Goal: Check status: Check status

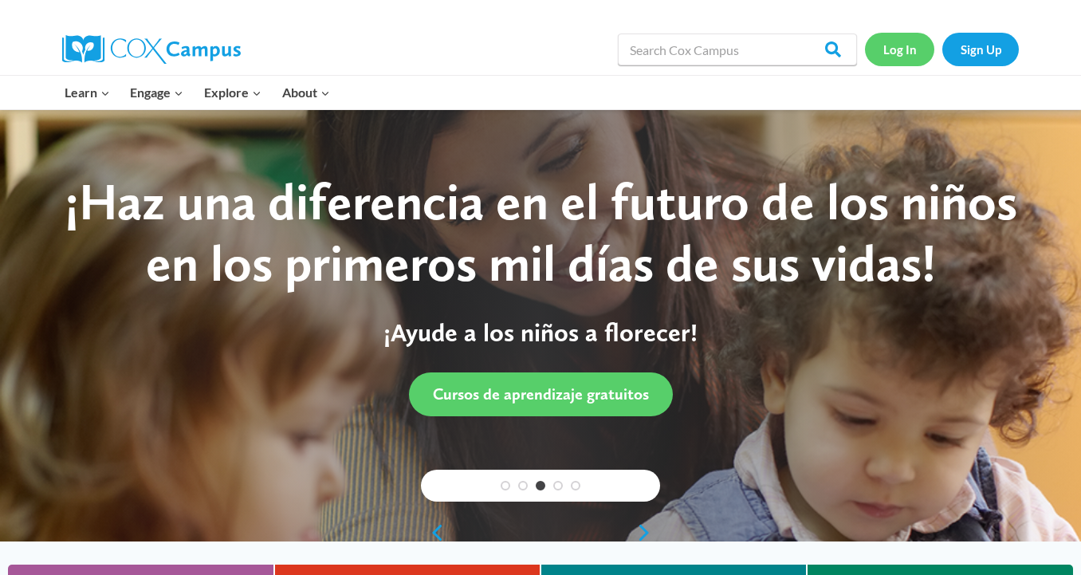
click at [902, 52] on link "Log In" at bounding box center [899, 49] width 69 height 33
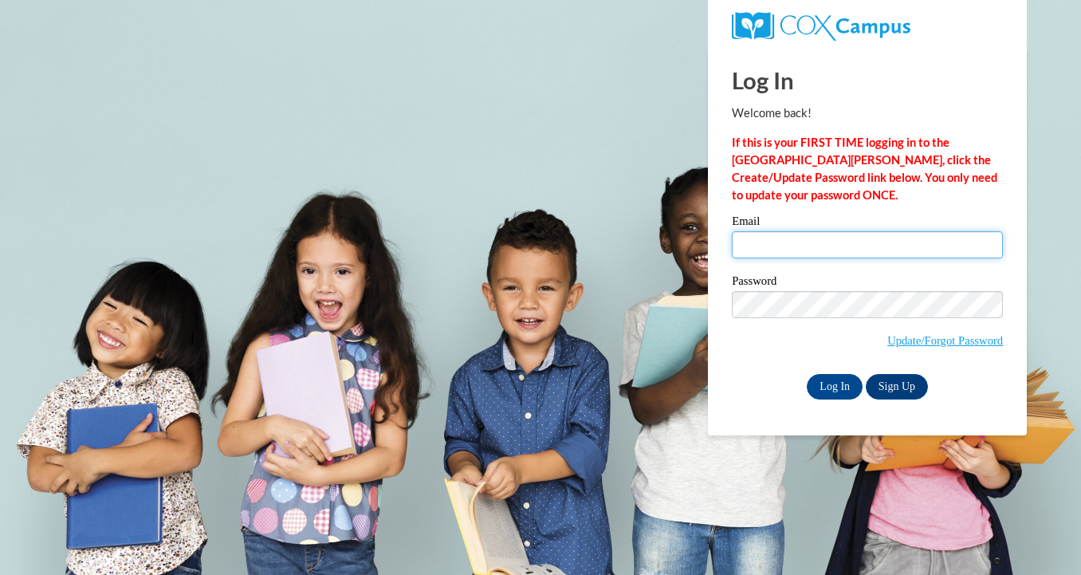
type input "christi.nakagawara@k12.hi.us"
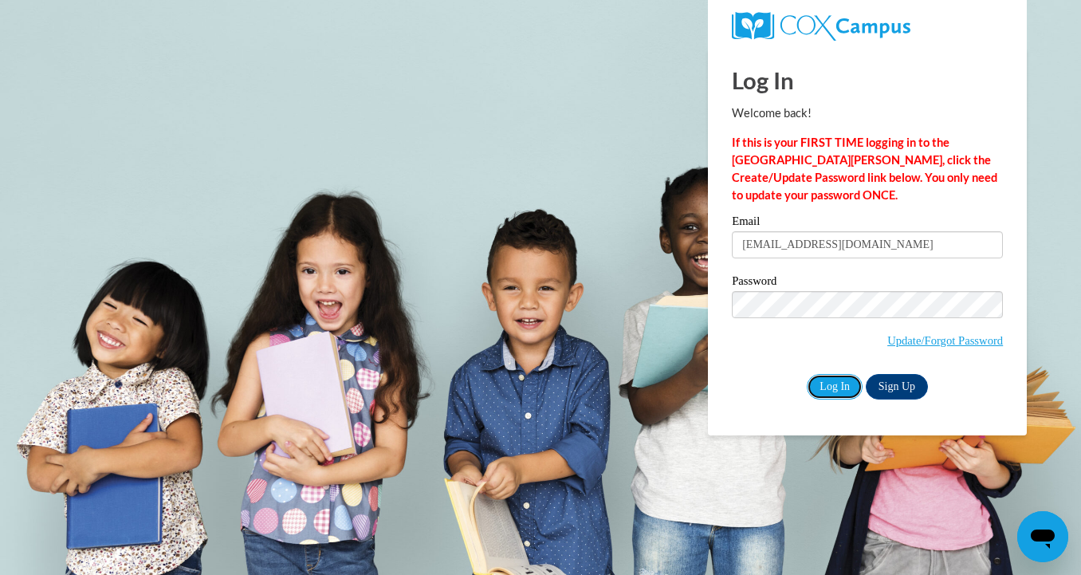
click at [833, 387] on input "Log In" at bounding box center [835, 387] width 56 height 26
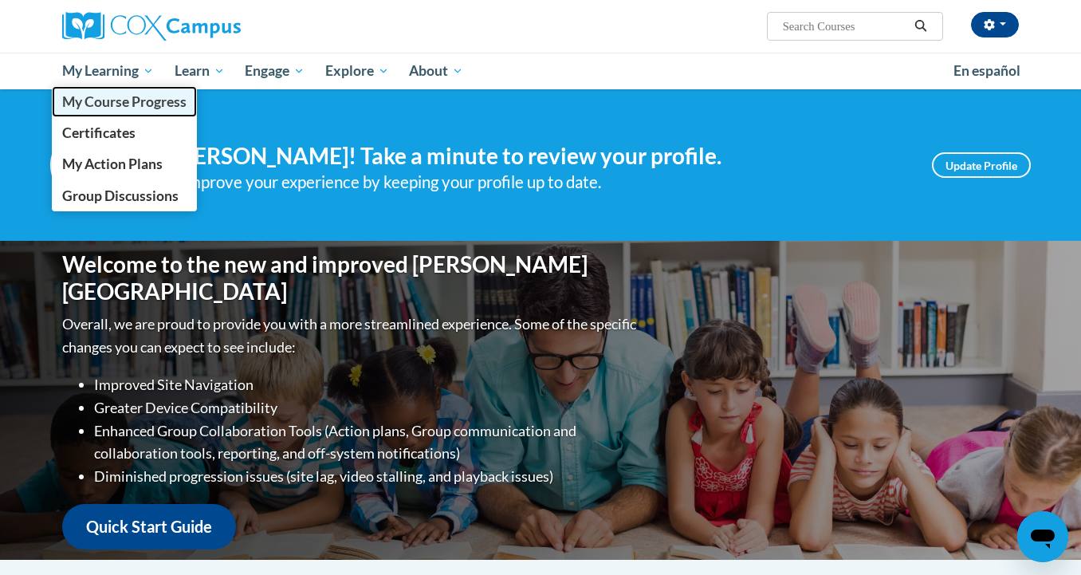
click at [120, 99] on span "My Course Progress" at bounding box center [124, 101] width 124 height 17
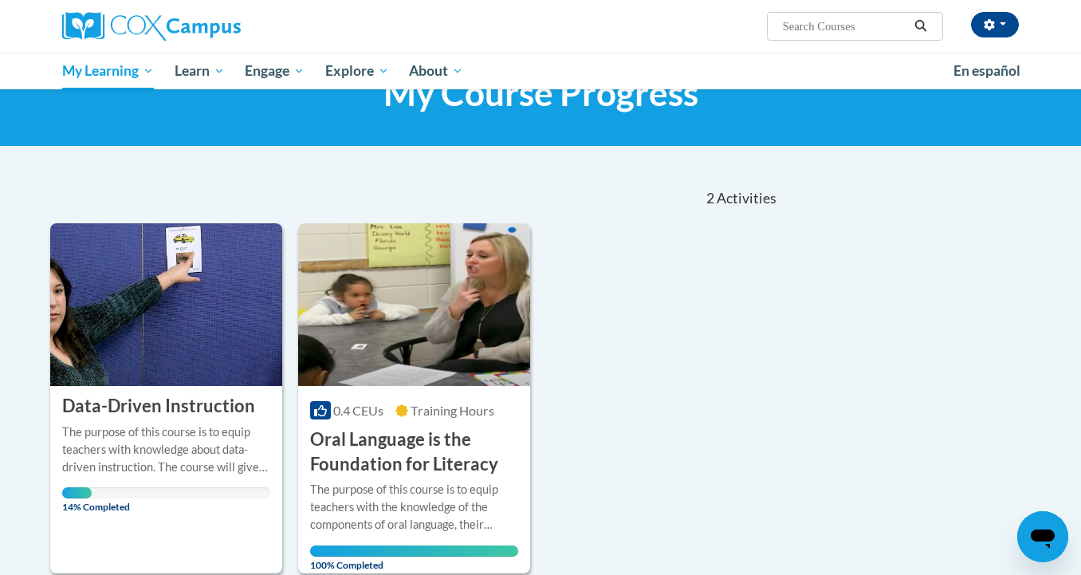
scroll to position [98, 0]
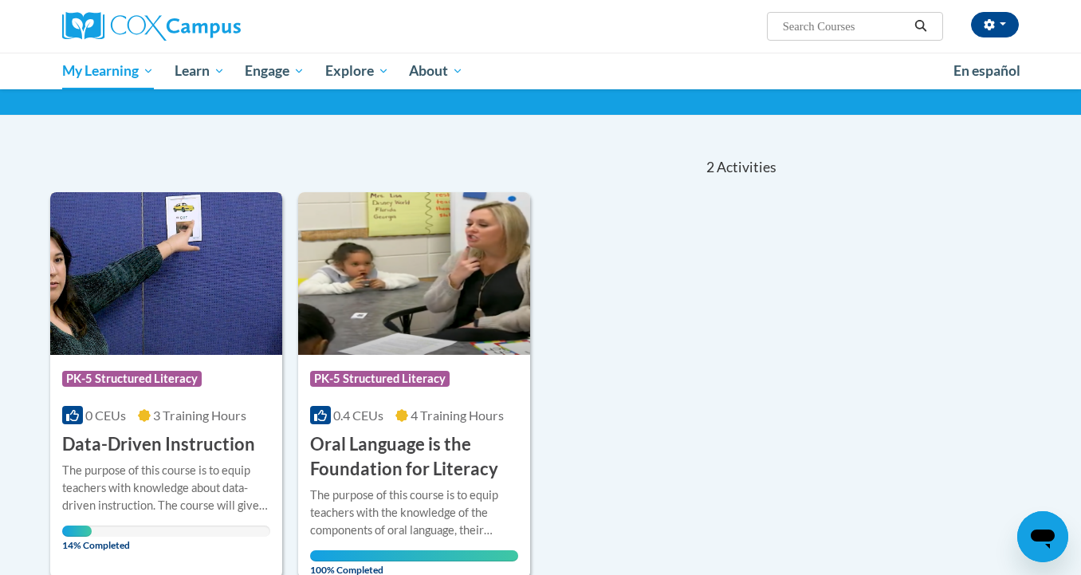
click at [130, 307] on img at bounding box center [166, 273] width 232 height 163
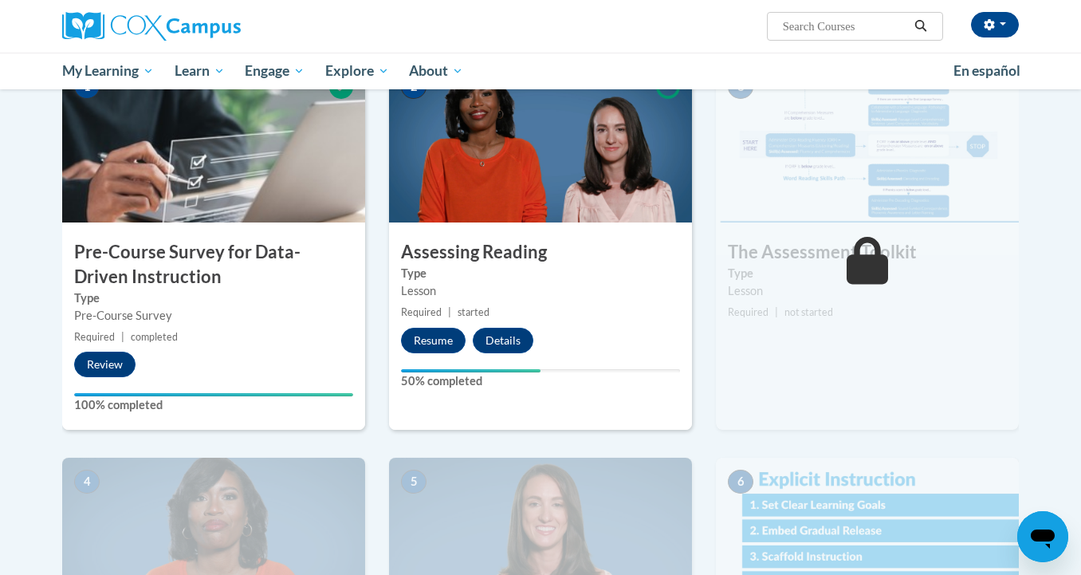
scroll to position [360, 0]
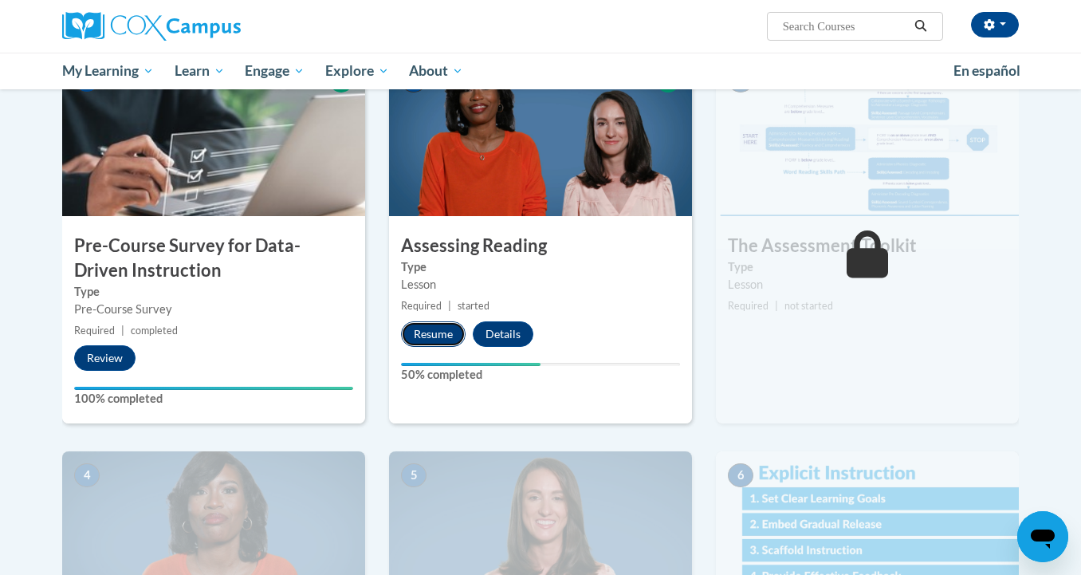
click at [431, 330] on button "Resume" at bounding box center [433, 334] width 65 height 26
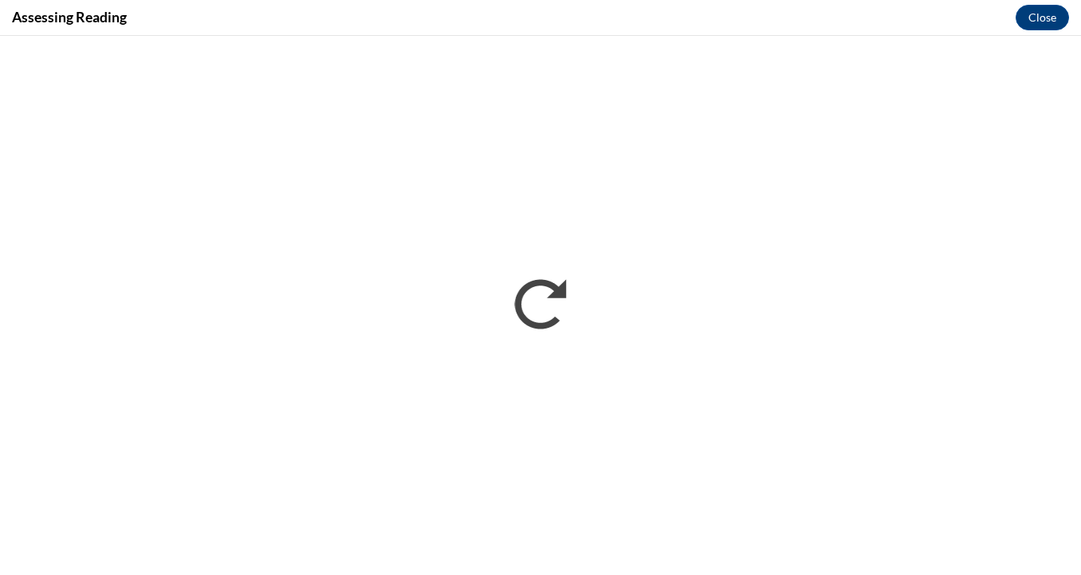
scroll to position [0, 0]
